Goal: Task Accomplishment & Management: Manage account settings

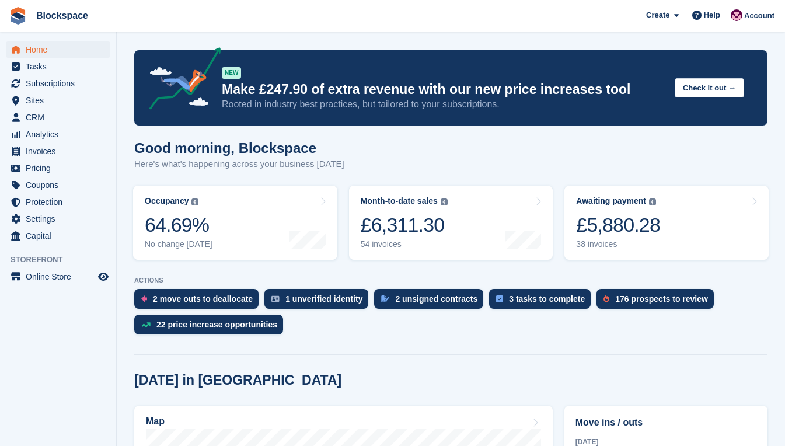
scroll to position [233, 0]
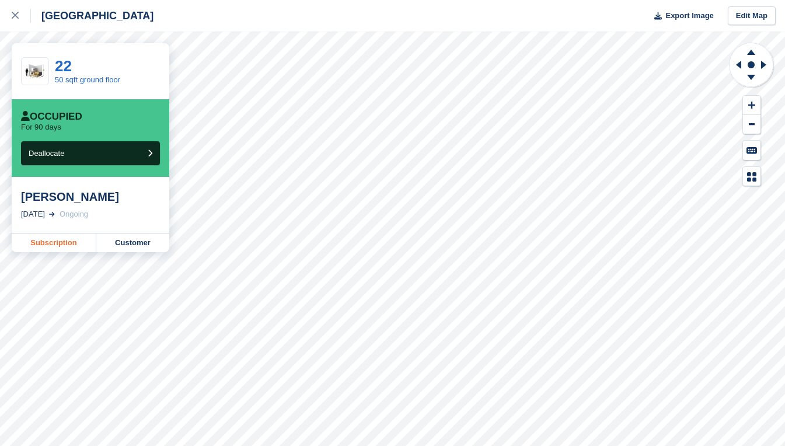
click at [65, 243] on link "Subscription" at bounding box center [54, 242] width 85 height 19
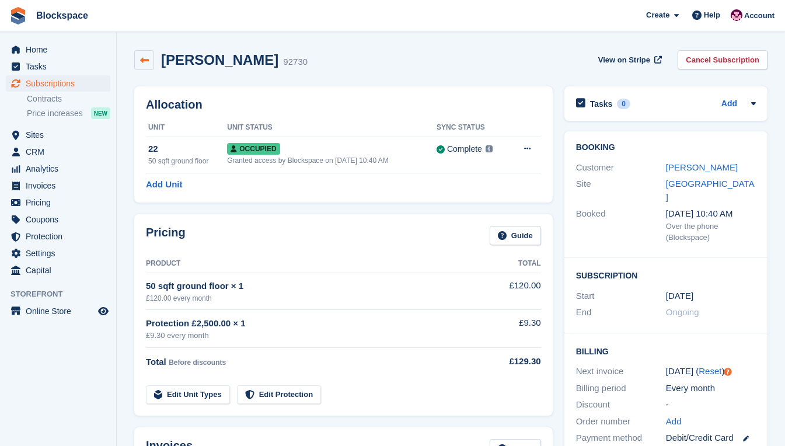
click at [144, 59] on icon at bounding box center [144, 60] width 9 height 9
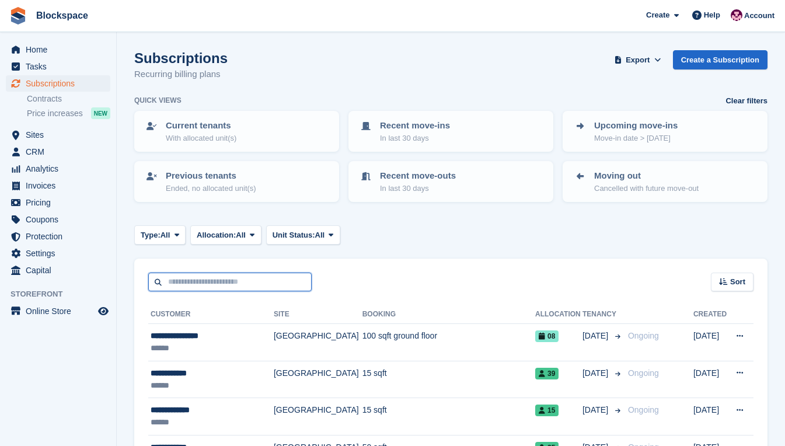
click at [234, 285] on input "text" at bounding box center [229, 281] width 163 height 19
type input "**********"
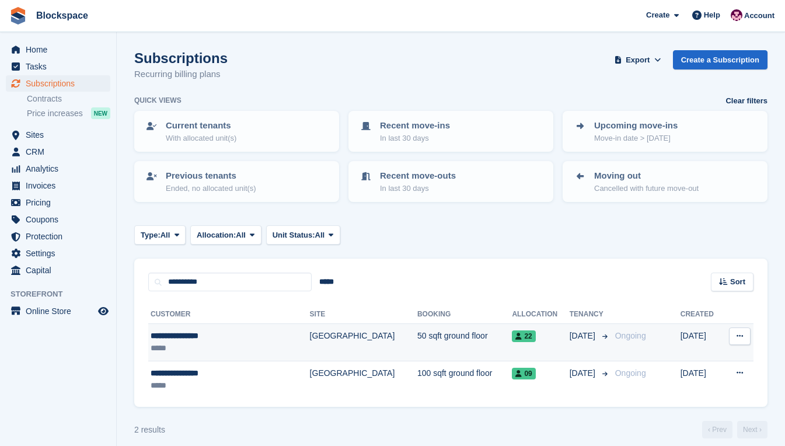
click at [417, 348] on td "50 sqft ground floor" at bounding box center [464, 342] width 95 height 37
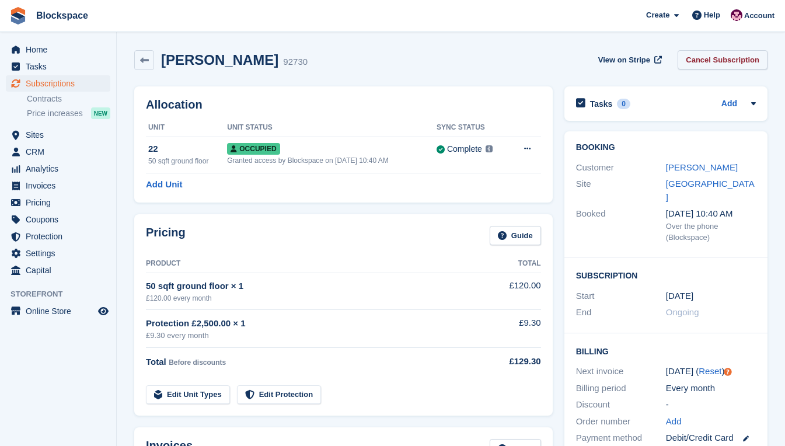
click at [719, 60] on link "Cancel Subscription" at bounding box center [722, 59] width 90 height 19
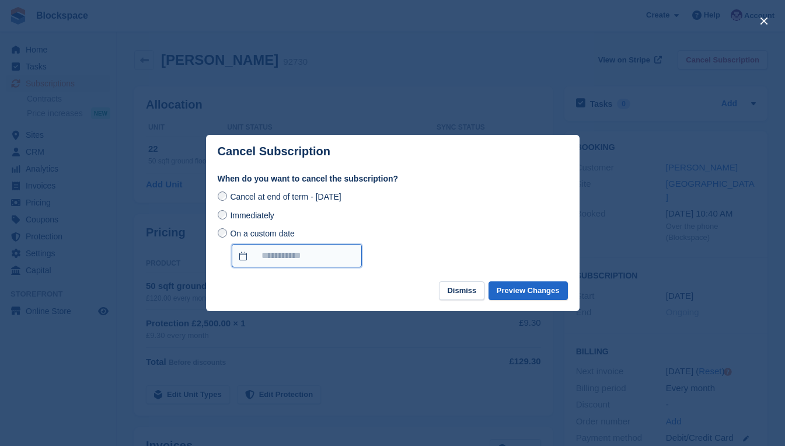
click at [272, 253] on input "On a custom date" at bounding box center [297, 255] width 130 height 23
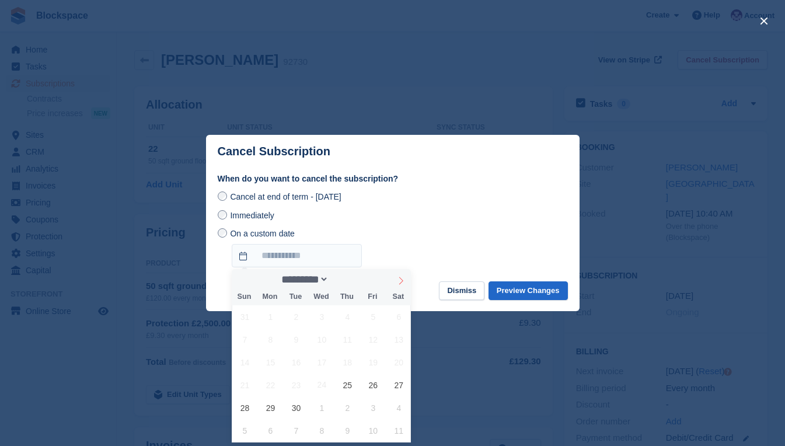
click at [403, 281] on icon at bounding box center [401, 281] width 4 height 8
select select "*"
click at [374, 409] on span "31" at bounding box center [373, 407] width 23 height 23
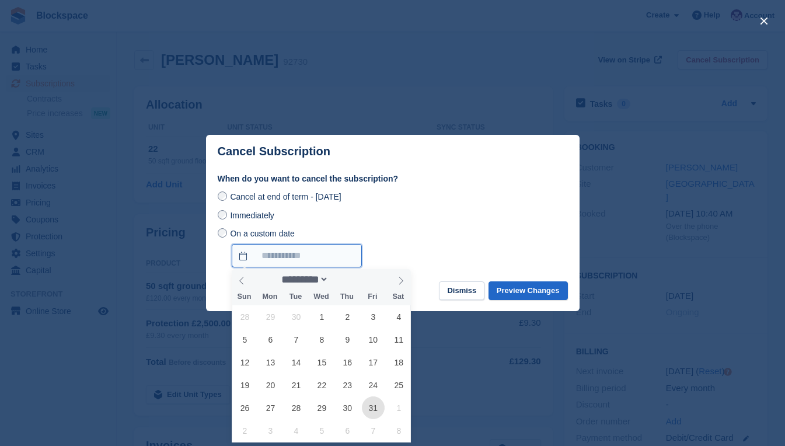
type input "**********"
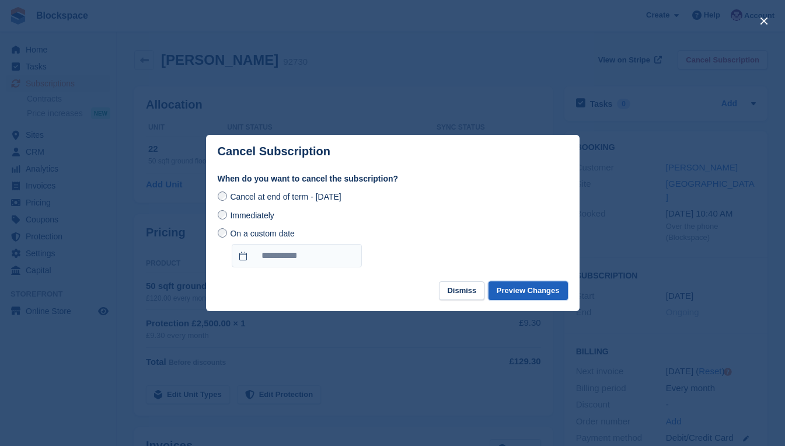
click at [509, 288] on button "Preview Changes" at bounding box center [527, 290] width 79 height 19
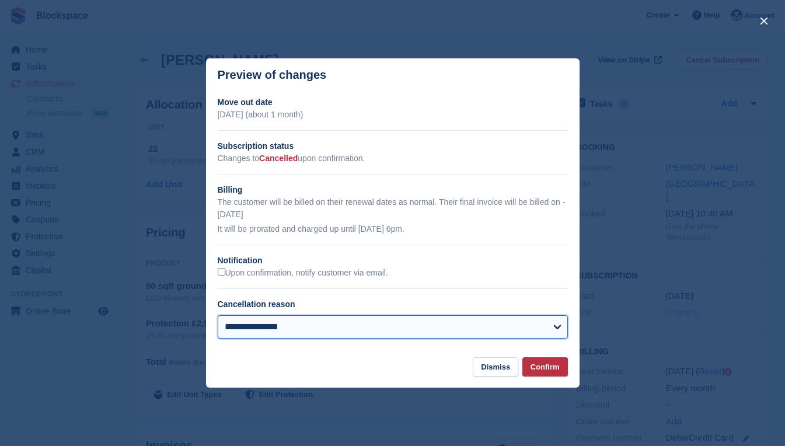
click at [530, 327] on select "**********" at bounding box center [393, 326] width 350 height 23
select select "**********"
click at [218, 316] on select "**********" at bounding box center [393, 326] width 350 height 23
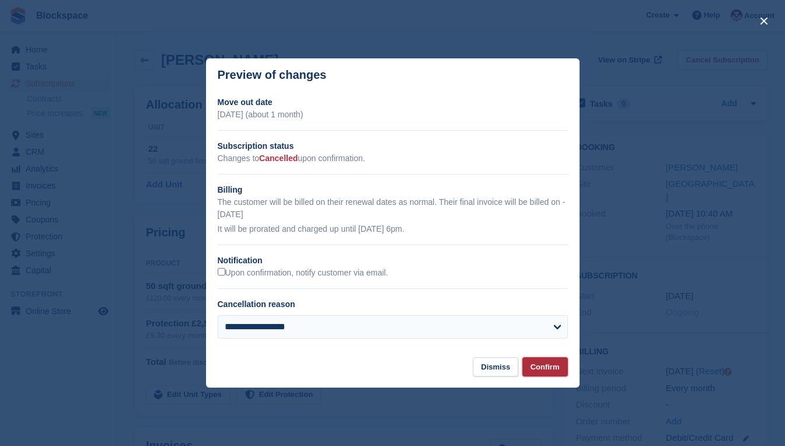
click at [539, 369] on button "Confirm" at bounding box center [545, 366] width 46 height 19
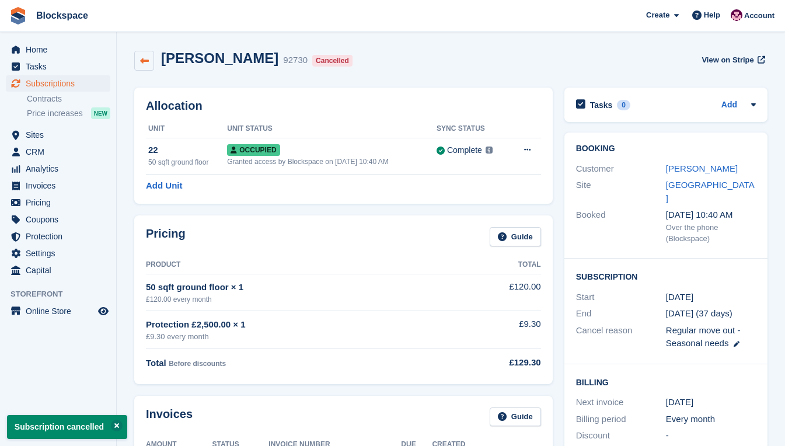
click at [141, 59] on icon at bounding box center [144, 61] width 9 height 9
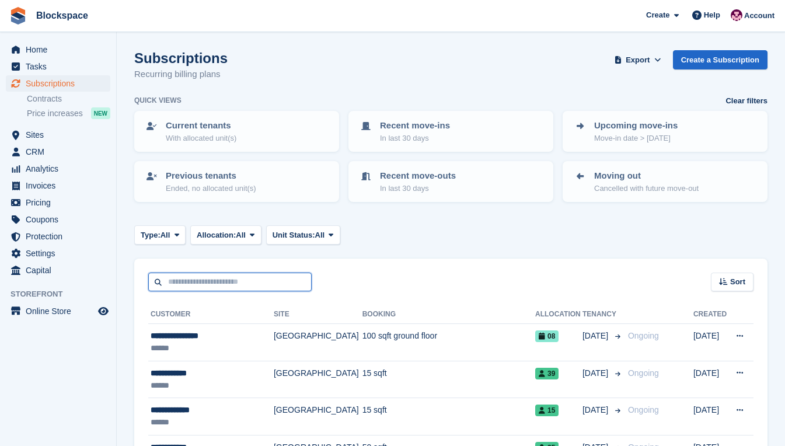
click at [208, 283] on input "text" at bounding box center [229, 281] width 163 height 19
type input "**********"
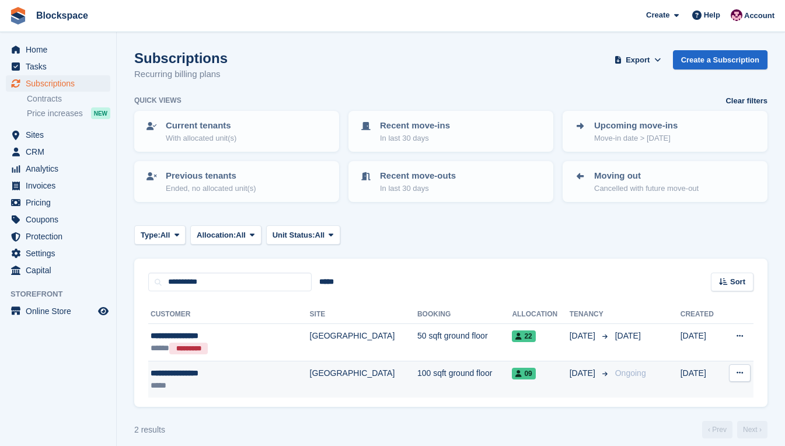
click at [249, 380] on div "*****" at bounding box center [213, 385] width 125 height 12
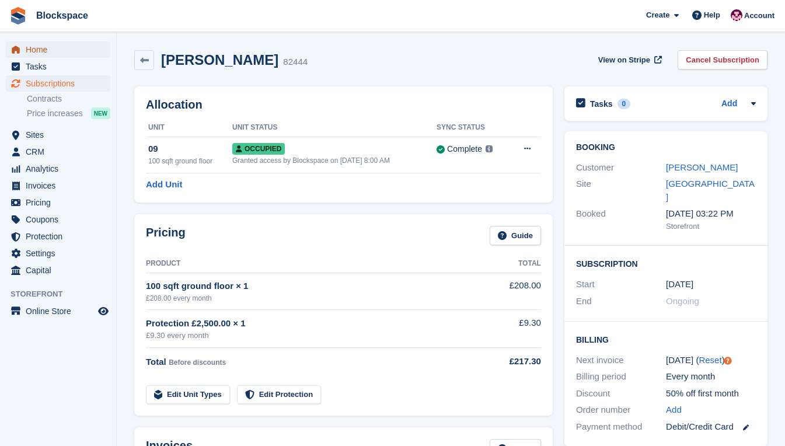
click at [46, 47] on span "Home" at bounding box center [61, 49] width 70 height 16
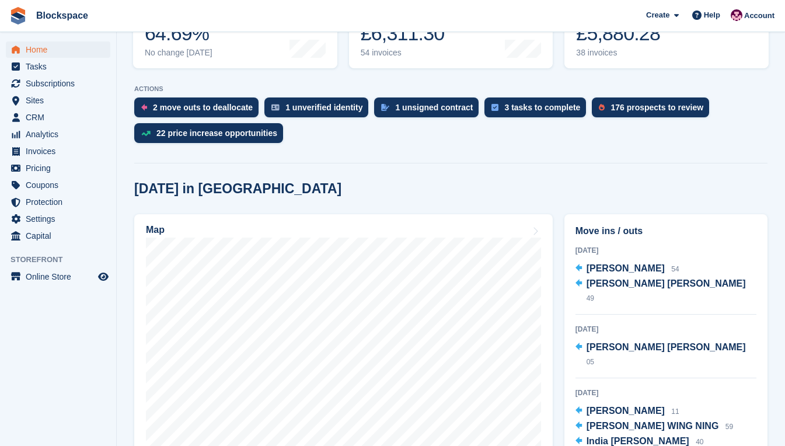
scroll to position [233, 0]
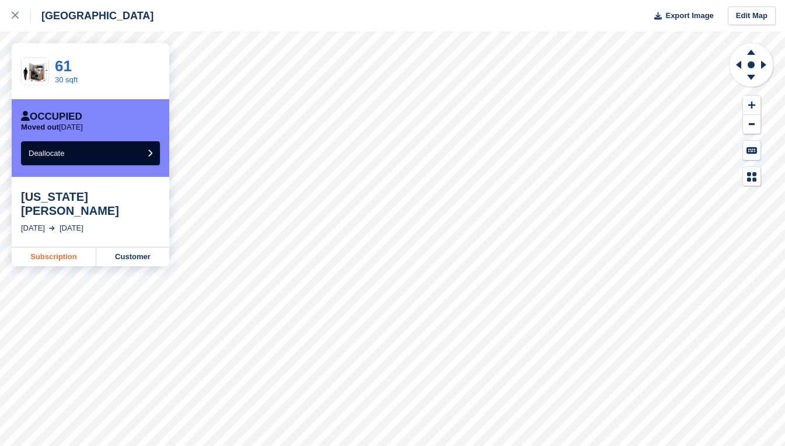
click at [58, 247] on link "Subscription" at bounding box center [54, 256] width 85 height 19
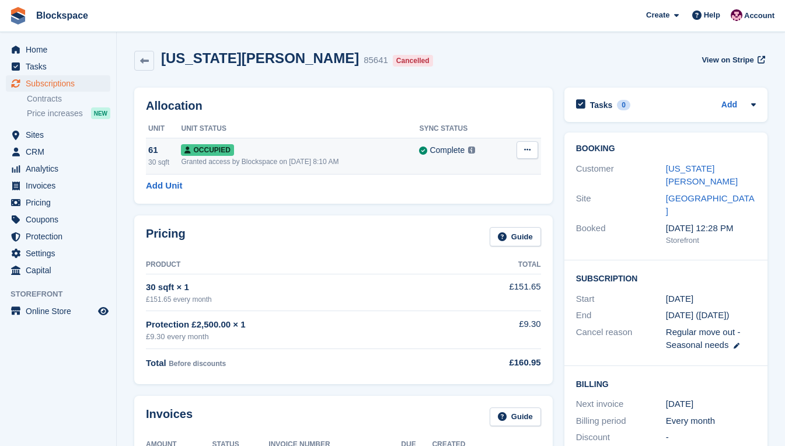
click at [532, 151] on button at bounding box center [527, 150] width 22 height 18
click at [468, 212] on p "Deallocate" at bounding box center [482, 212] width 102 height 15
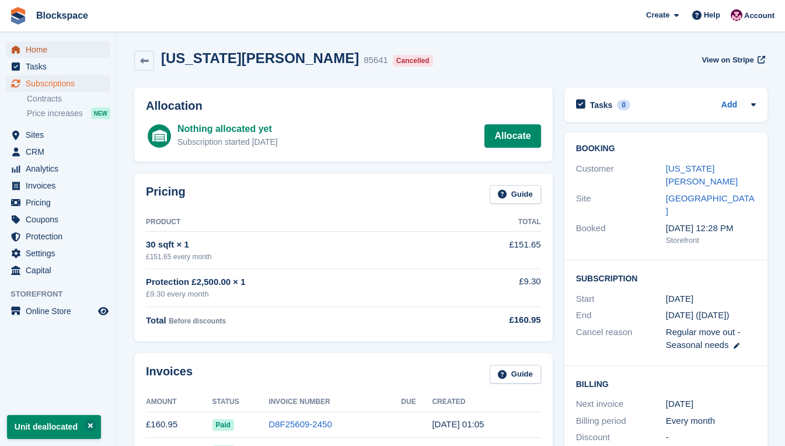
click at [35, 44] on span "Home" at bounding box center [61, 49] width 70 height 16
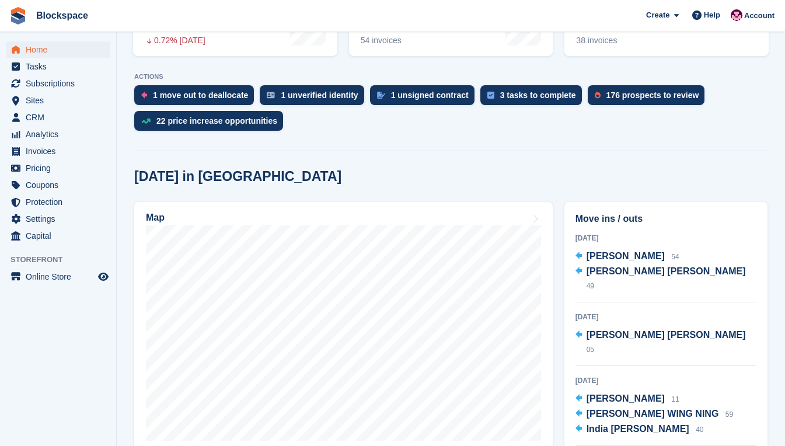
scroll to position [233, 0]
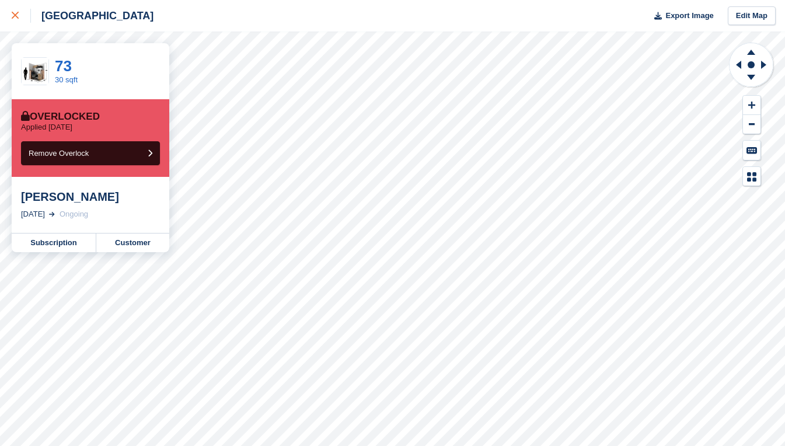
click at [18, 13] on icon at bounding box center [15, 15] width 7 height 7
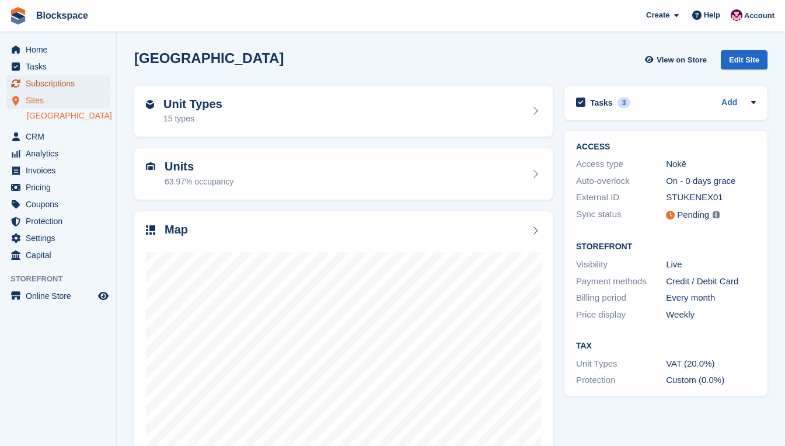
click at [64, 88] on span "Subscriptions" at bounding box center [61, 83] width 70 height 16
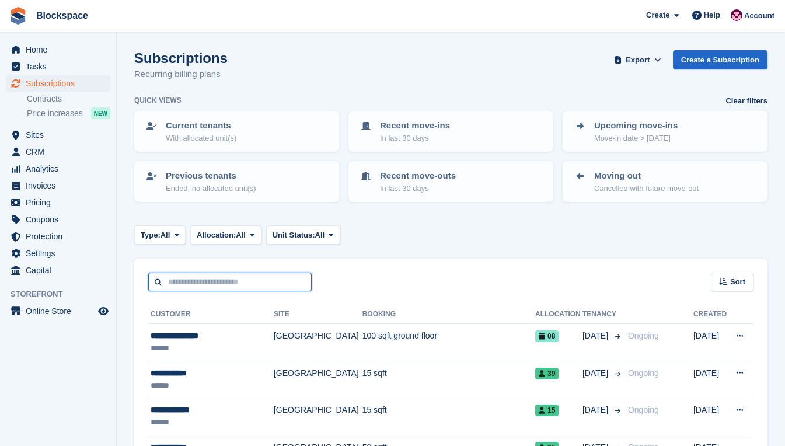
click at [227, 283] on input "text" at bounding box center [229, 281] width 163 height 19
type input "*******"
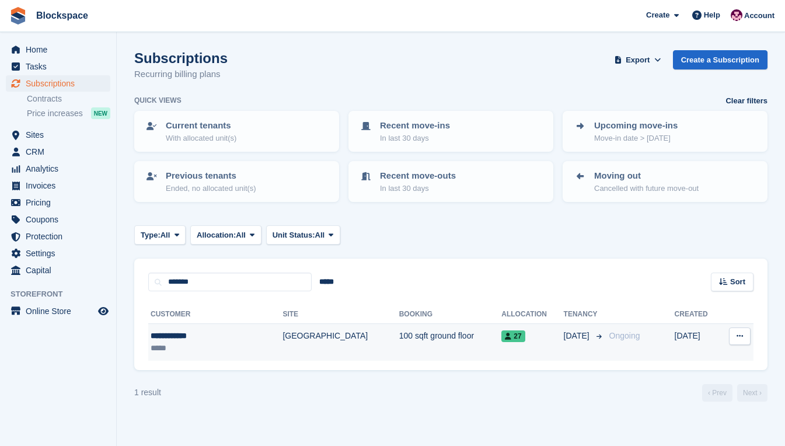
click at [222, 342] on div "*****" at bounding box center [199, 348] width 96 height 12
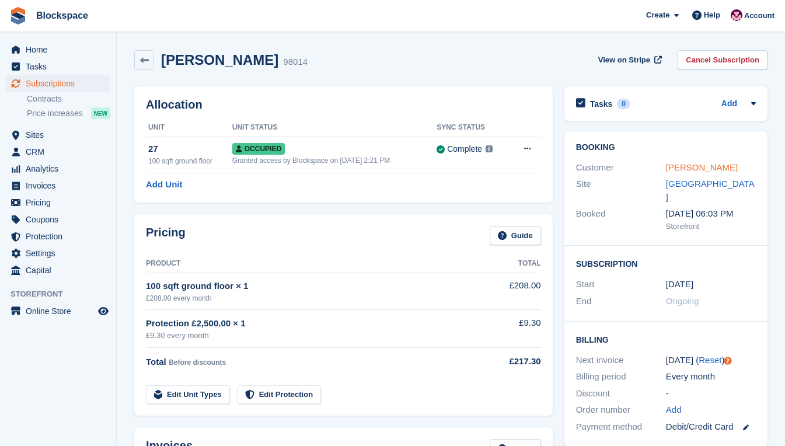
click at [669, 166] on link "[PERSON_NAME]" at bounding box center [702, 167] width 72 height 10
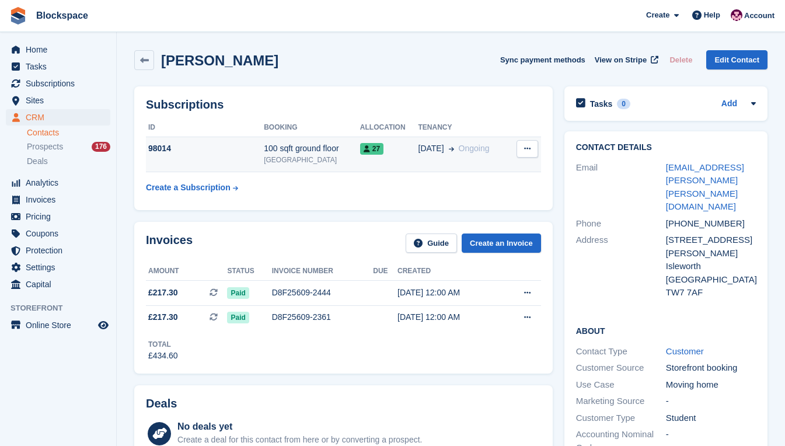
click at [235, 153] on div "98014" at bounding box center [205, 148] width 118 height 12
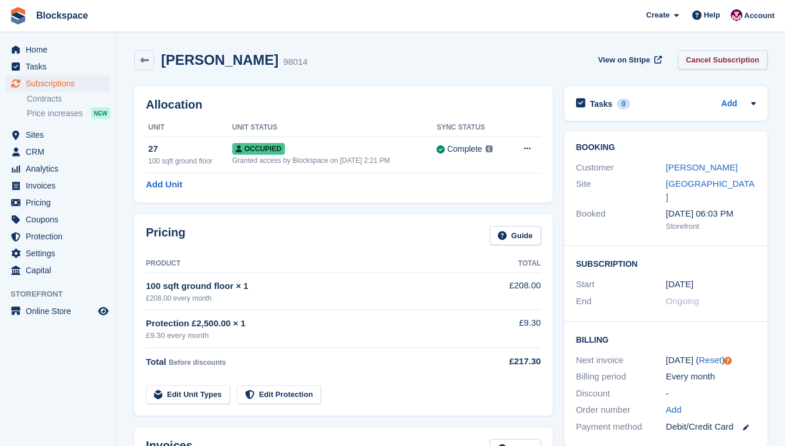
click at [724, 60] on link "Cancel Subscription" at bounding box center [722, 59] width 90 height 19
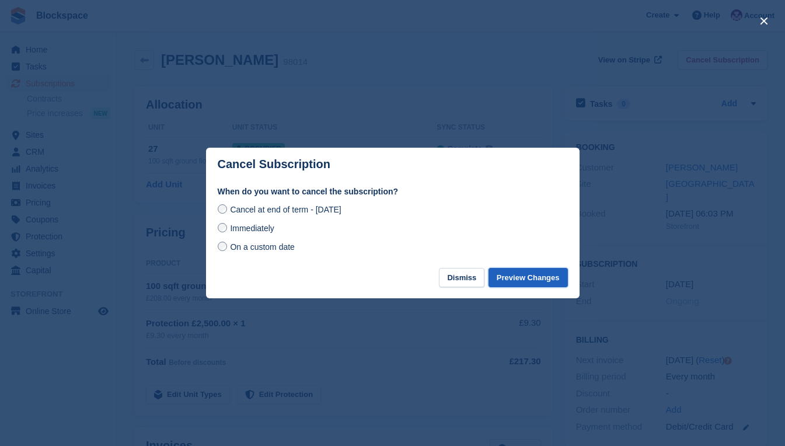
click at [520, 281] on button "Preview Changes" at bounding box center [527, 277] width 79 height 19
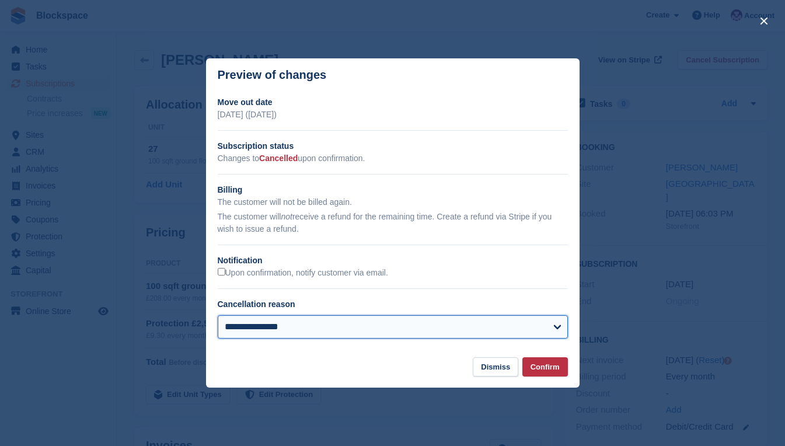
click at [543, 325] on select "**********" at bounding box center [393, 326] width 350 height 23
select select "**********"
click at [218, 316] on select "**********" at bounding box center [393, 326] width 350 height 23
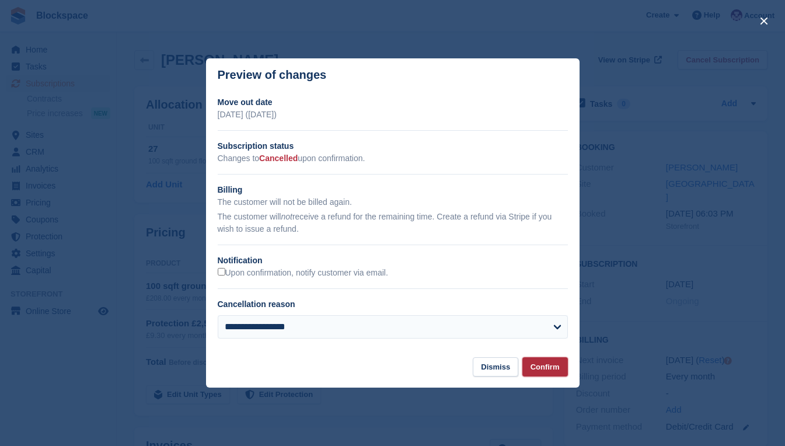
click at [541, 366] on button "Confirm" at bounding box center [545, 366] width 46 height 19
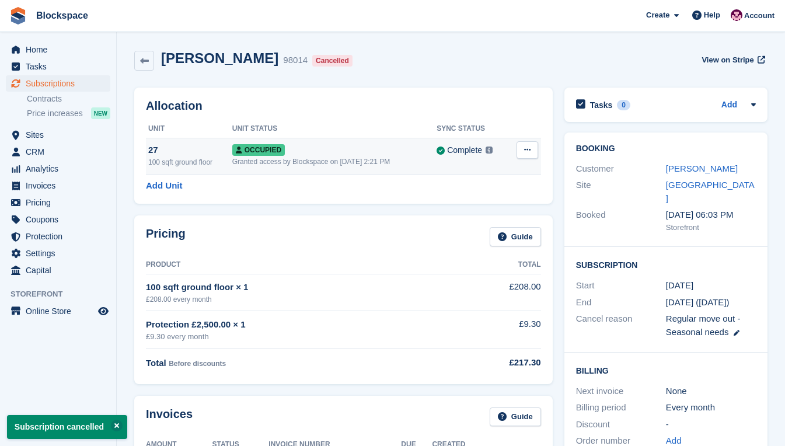
click at [526, 153] on icon at bounding box center [527, 150] width 6 height 8
click at [476, 214] on p "Deallocate" at bounding box center [482, 212] width 102 height 15
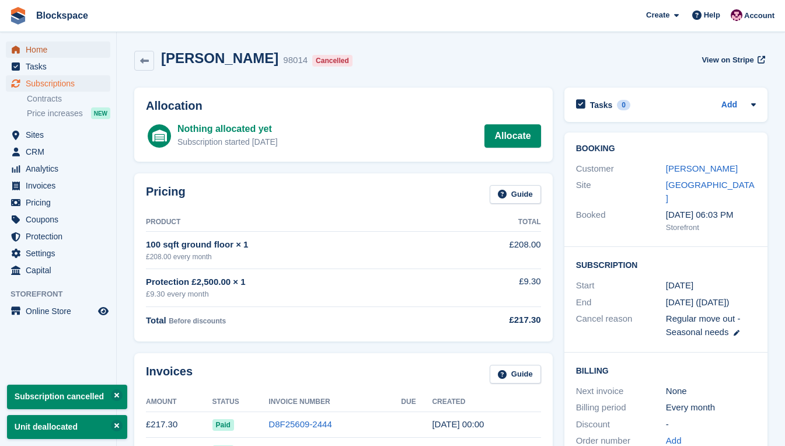
click at [34, 51] on span "Home" at bounding box center [61, 49] width 70 height 16
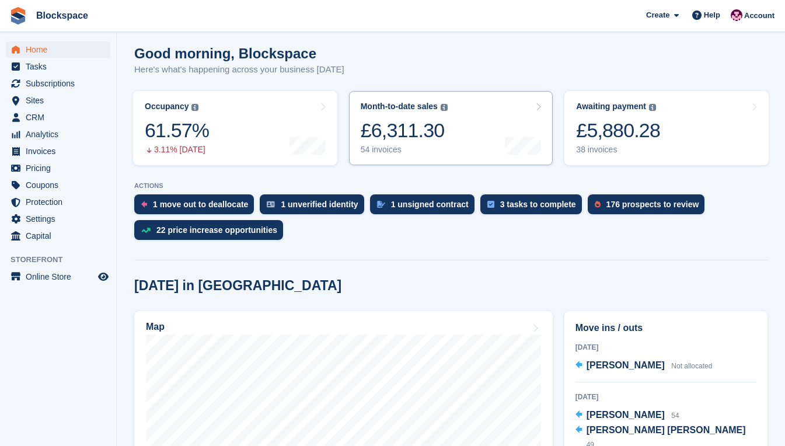
scroll to position [175, 0]
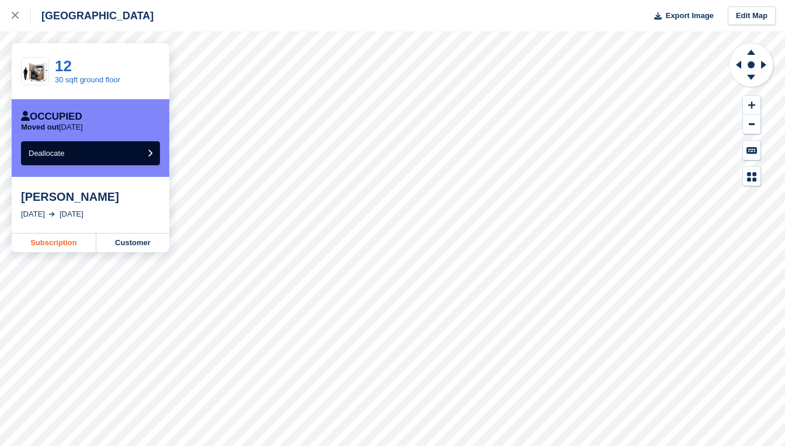
click at [64, 247] on link "Subscription" at bounding box center [54, 242] width 85 height 19
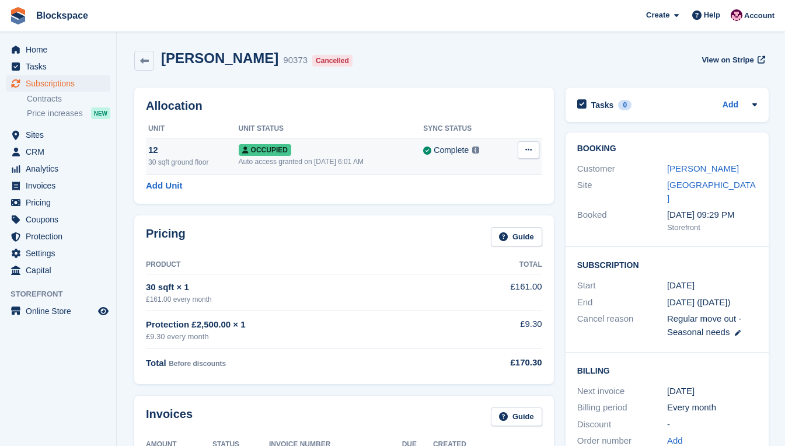
click at [525, 147] on icon at bounding box center [528, 150] width 6 height 8
click at [488, 212] on p "Deallocate" at bounding box center [483, 212] width 102 height 15
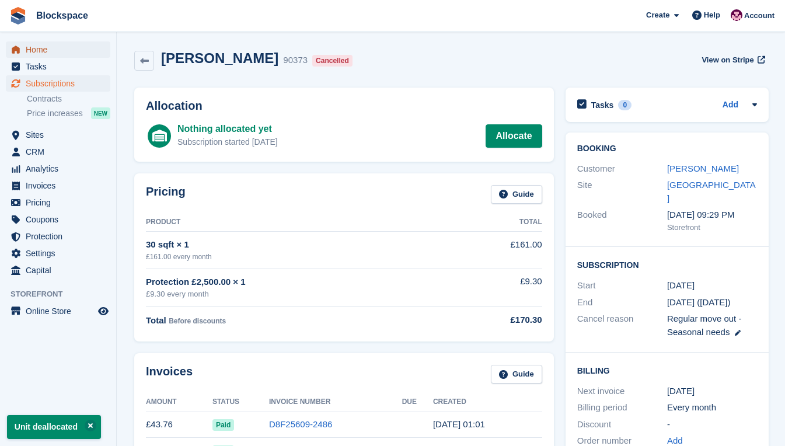
click at [55, 49] on span "Home" at bounding box center [61, 49] width 70 height 16
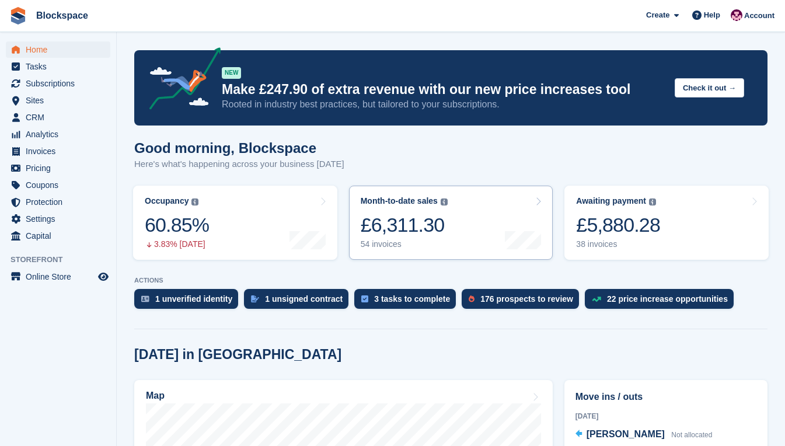
scroll to position [292, 0]
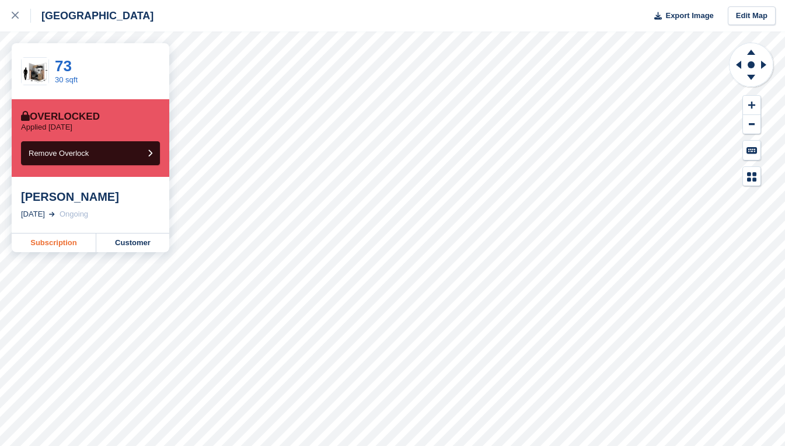
click at [65, 240] on link "Subscription" at bounding box center [54, 242] width 85 height 19
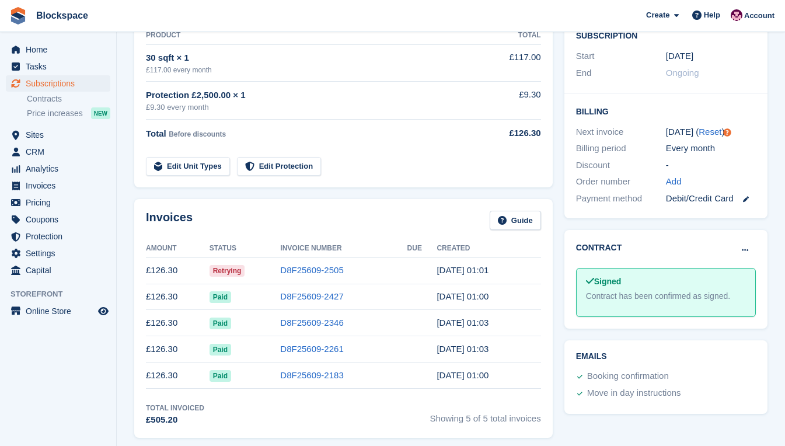
scroll to position [233, 0]
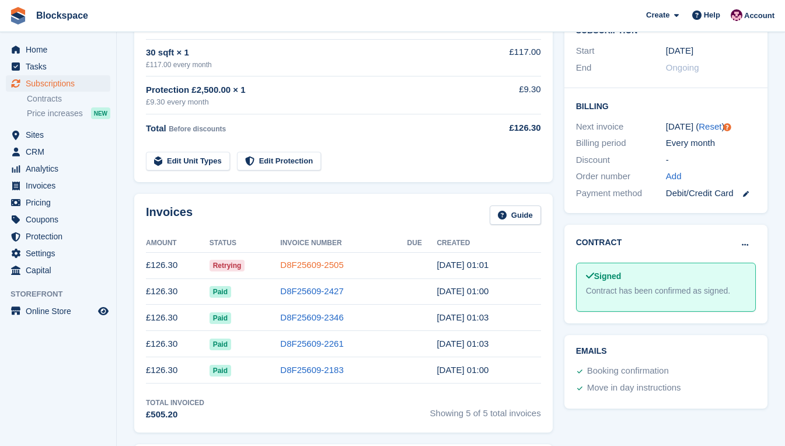
click at [316, 265] on link "D8F25609-2505" at bounding box center [311, 265] width 63 height 10
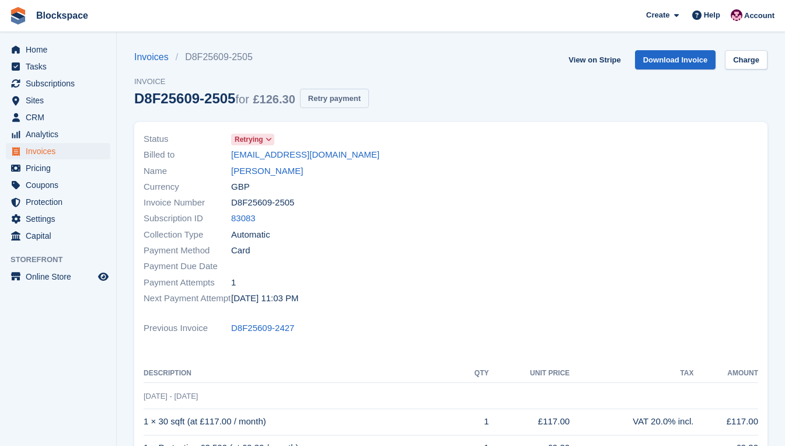
click at [327, 103] on button "Retry payment" at bounding box center [334, 98] width 69 height 19
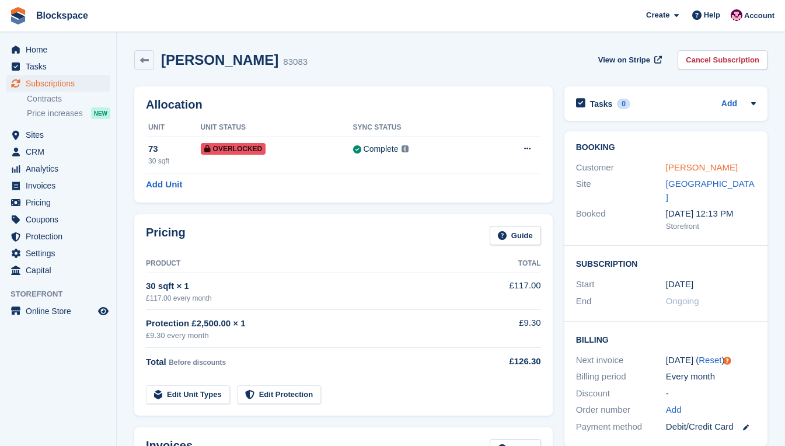
click at [676, 169] on link "[PERSON_NAME]" at bounding box center [702, 167] width 72 height 10
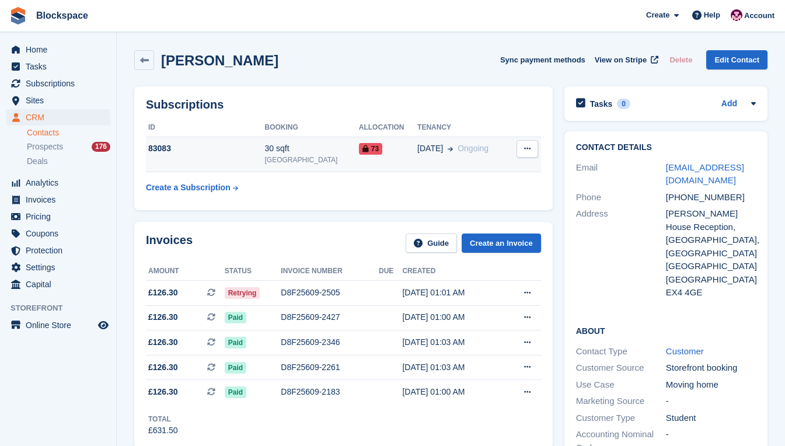
click at [196, 161] on td "83083" at bounding box center [205, 155] width 119 height 36
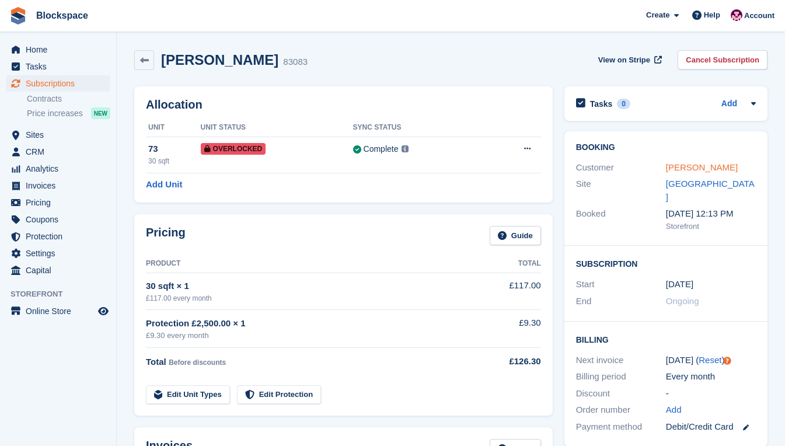
click at [688, 168] on link "Klara Elmqvist" at bounding box center [702, 167] width 72 height 10
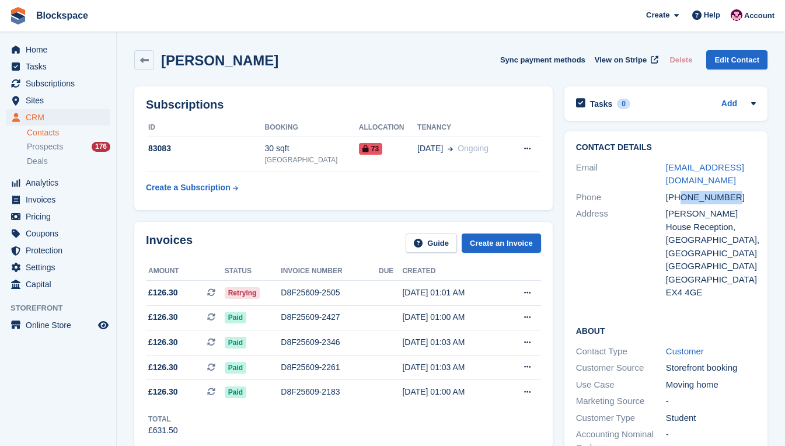
drag, startPoint x: 738, startPoint y: 198, endPoint x: 682, endPoint y: 198, distance: 55.4
click at [682, 198] on div "+447468161313" at bounding box center [711, 197] width 90 height 13
copy div "7468161313"
click at [581, 260] on div "Address" at bounding box center [621, 253] width 90 height 92
click at [44, 52] on span "Home" at bounding box center [61, 49] width 70 height 16
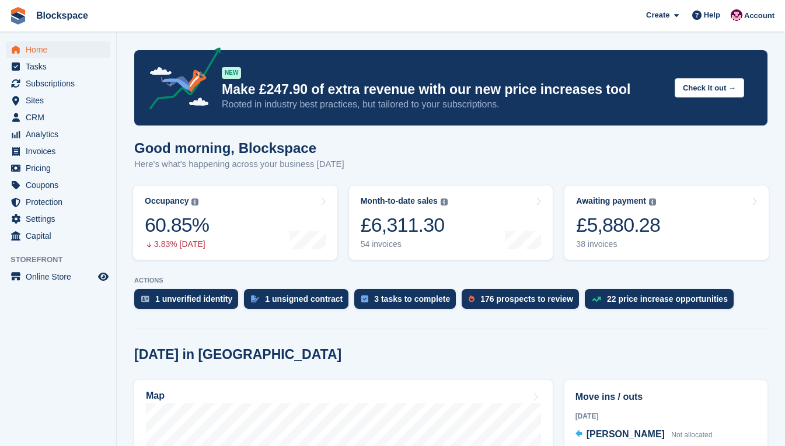
scroll to position [175, 0]
